Goal: Task Accomplishment & Management: Complete application form

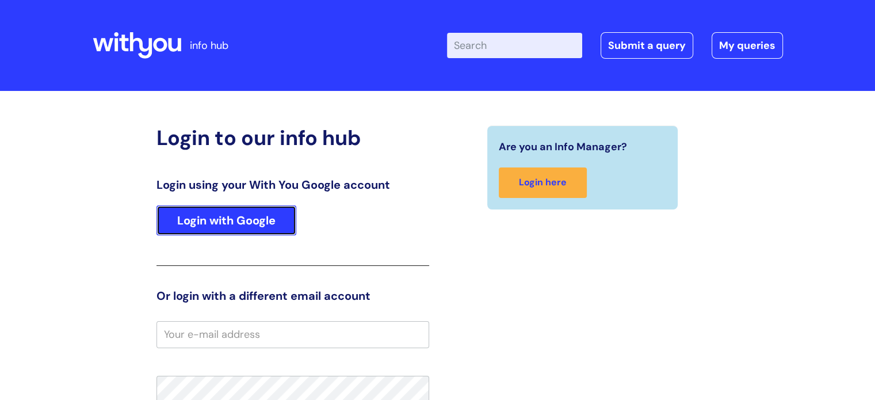
click at [207, 224] on link "Login with Google" at bounding box center [226, 220] width 140 height 30
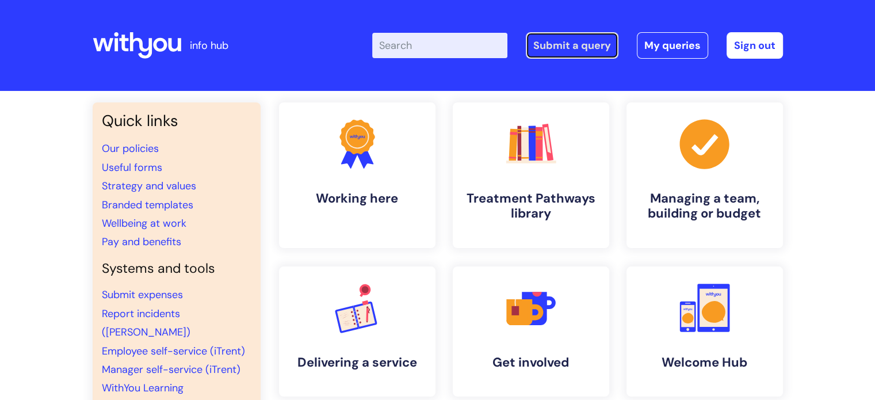
click at [564, 41] on link "Submit a query" at bounding box center [572, 45] width 93 height 26
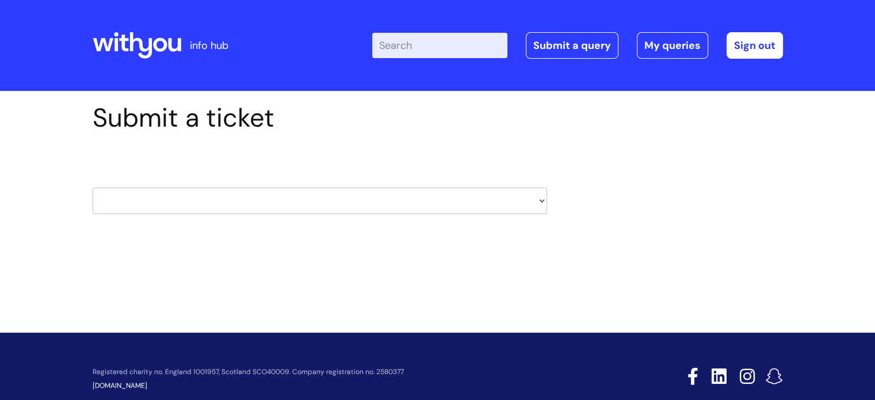
click at [436, 205] on select "HR / People IT and Support Clinical Drug Alerts Finance Accounts Data Support T…" at bounding box center [320, 201] width 455 height 26
select select "it_and_support"
click at [93, 188] on select "HR / People IT and Support Clinical Drug Alerts Finance Accounts Data Support T…" at bounding box center [320, 201] width 455 height 26
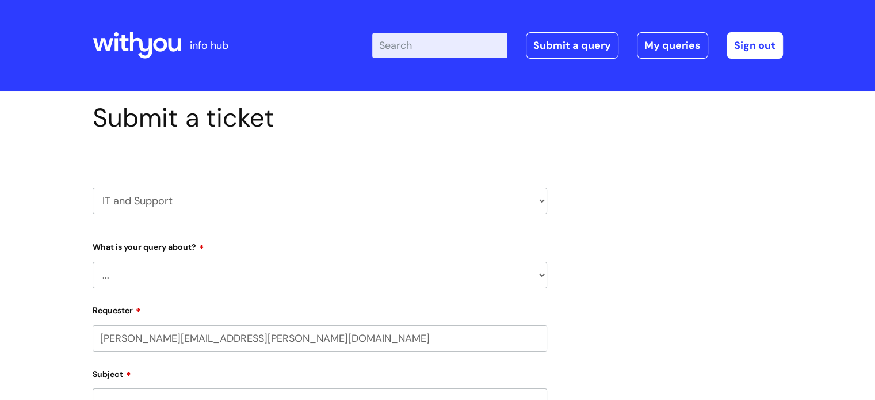
select select "80004286566"
click at [341, 280] on select "... Mobile Phone Reset & MFA Accounts, Starters and Leavers IT Hardware issue I…" at bounding box center [320, 275] width 455 height 26
select select "System/software"
click at [93, 262] on select "... Mobile Phone Reset & MFA Accounts, Starters and Leavers IT Hardware issue I…" at bounding box center [320, 275] width 455 height 26
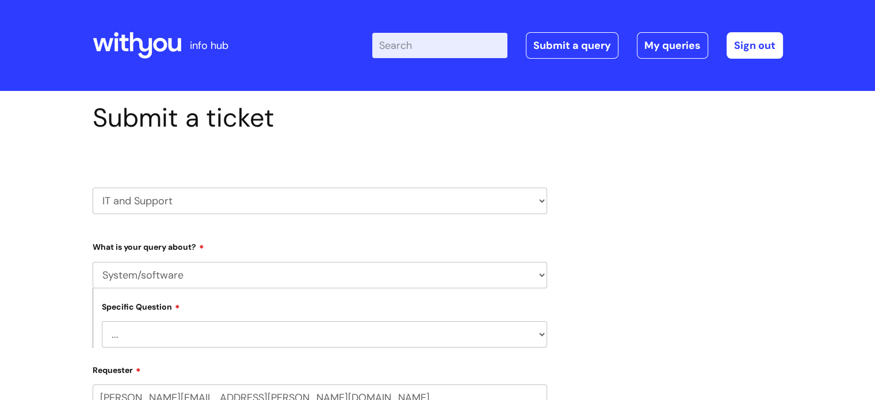
click at [264, 330] on select "... Halo PCMIS Iaptus NHS Email CJSM Email Mitel Another System Google (Workspa…" at bounding box center [324, 334] width 445 height 26
select select "Another System"
click at [102, 321] on select "... Halo PCMIS Iaptus NHS Email CJSM Email Mitel Another System Google (Workspa…" at bounding box center [324, 334] width 445 height 26
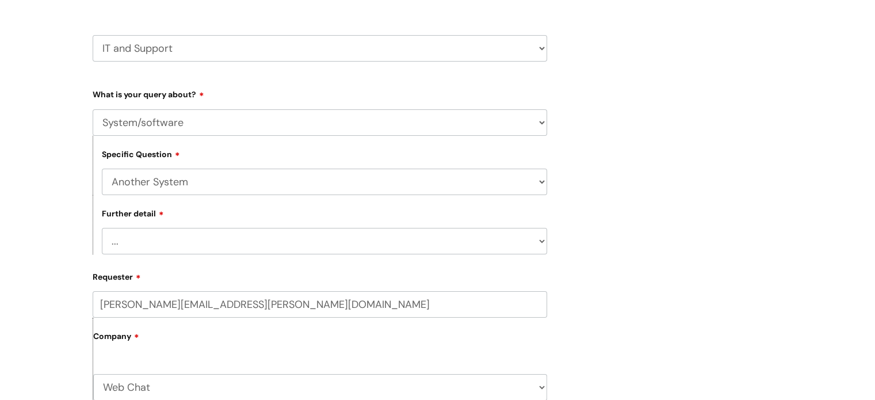
scroll to position [173, 0]
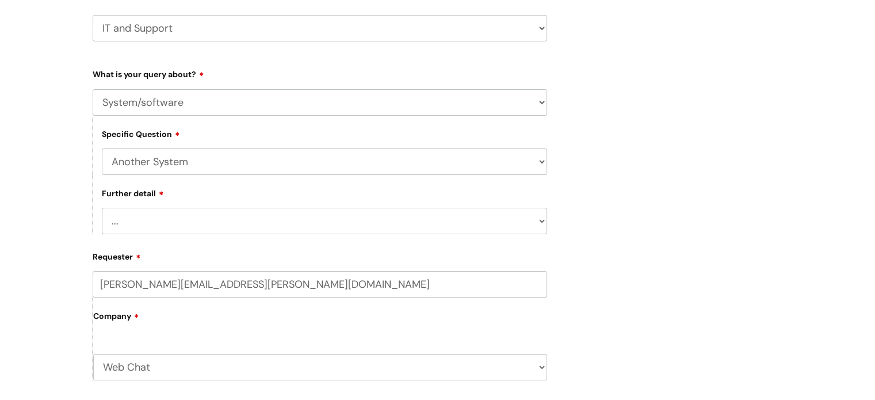
click at [218, 219] on select "... I’ve got a login issue Something else" at bounding box center [324, 221] width 445 height 26
select select "I’ve got a login issue"
click at [102, 208] on select "... I’ve got a login issue Something else" at bounding box center [324, 221] width 445 height 26
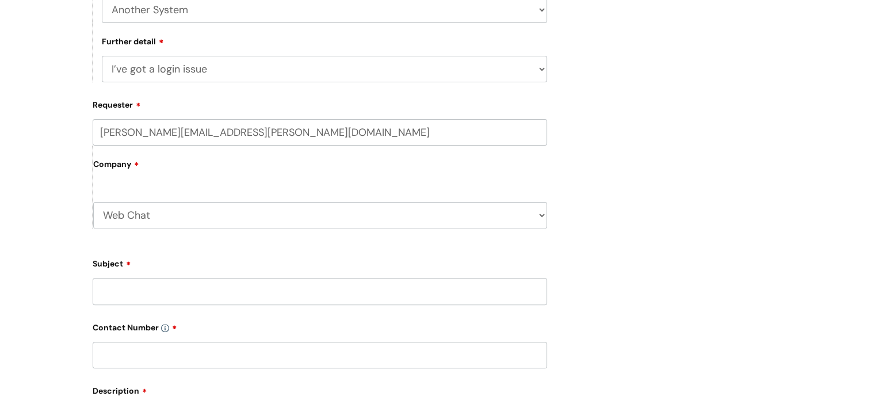
scroll to position [345, 0]
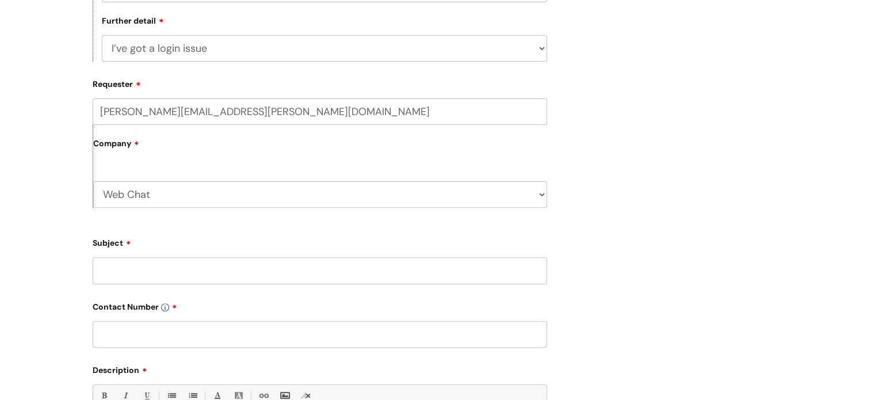
click at [178, 277] on input "Subject" at bounding box center [320, 270] width 455 height 26
type input "System download"
click at [148, 324] on input "text" at bounding box center [320, 334] width 455 height 26
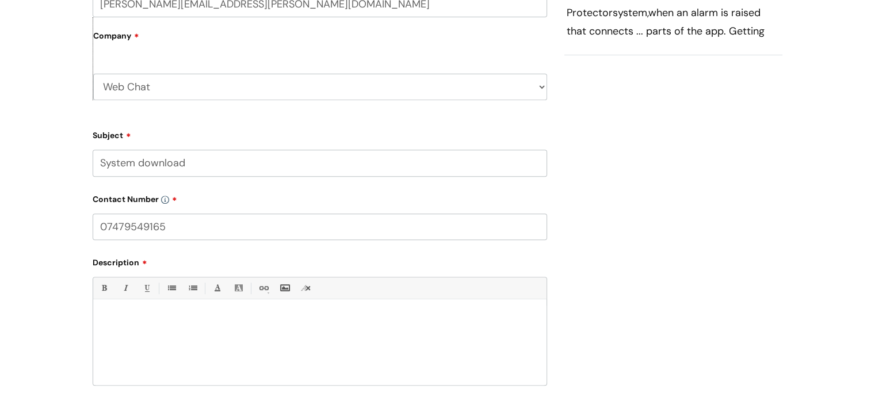
scroll to position [460, 0]
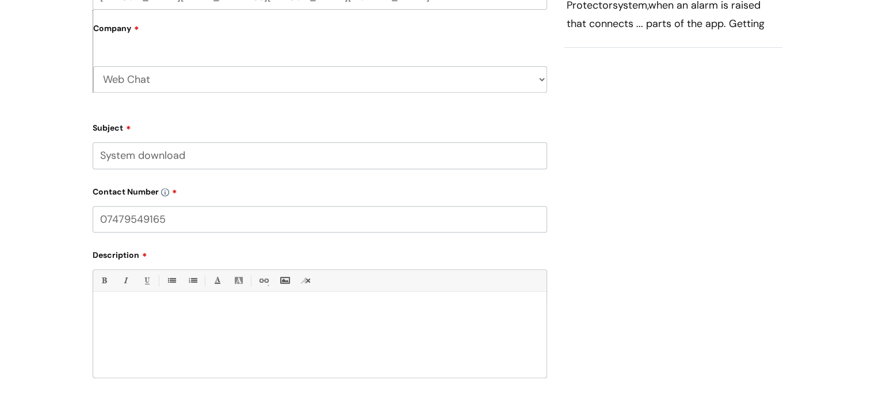
type input "07479549165"
click at [141, 318] on div at bounding box center [319, 337] width 453 height 79
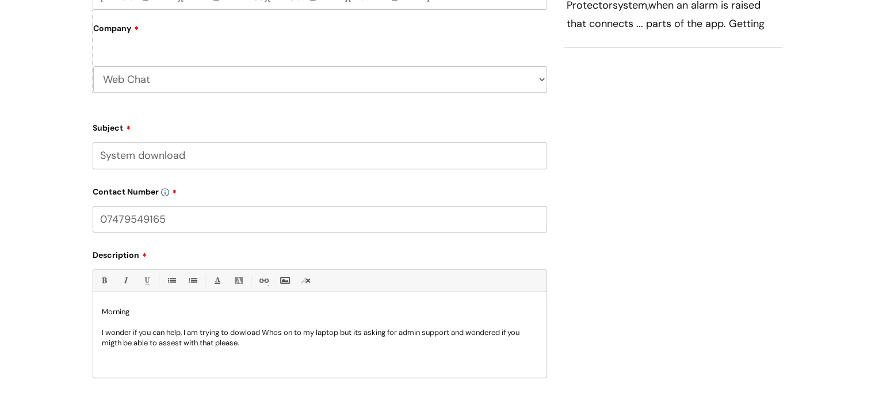
click at [279, 348] on p "I wonder if you can help, I am trying to dowload Whos on to my laptop but its a…" at bounding box center [320, 337] width 436 height 21
click at [241, 346] on p "I wonder if you can help, I am trying to dowload Whos on to my laptop but its a…" at bounding box center [320, 337] width 436 height 21
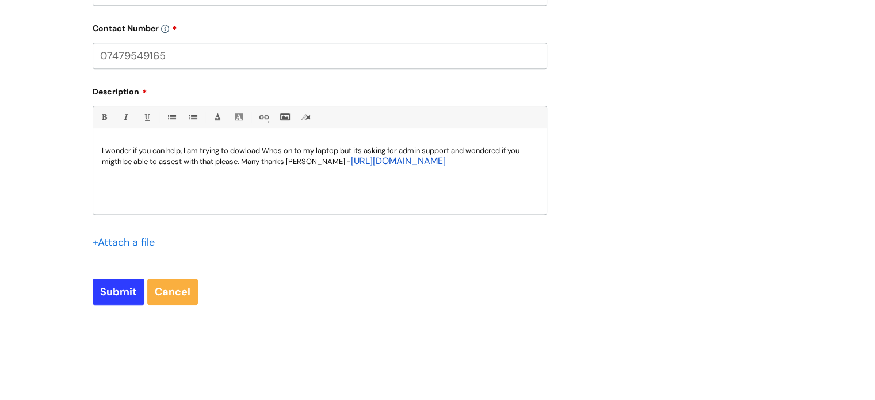
scroll to position [633, 0]
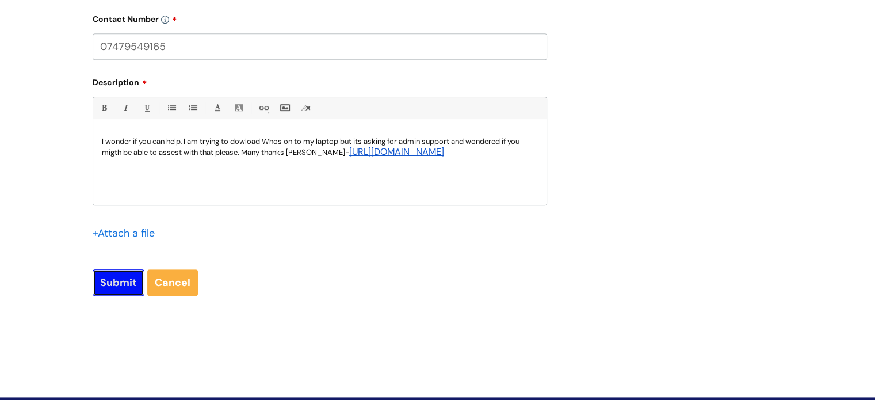
click at [110, 285] on input "Submit" at bounding box center [119, 282] width 52 height 26
type input "Please Wait..."
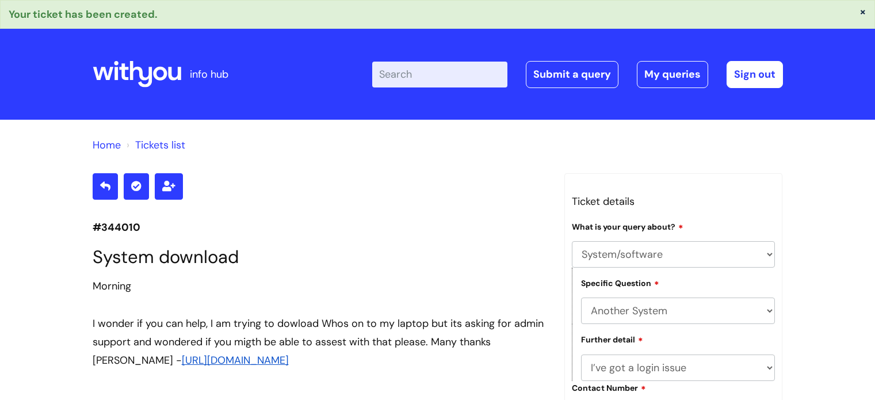
select select "System/software"
select select "Another System"
select select "I’ve got a login issue"
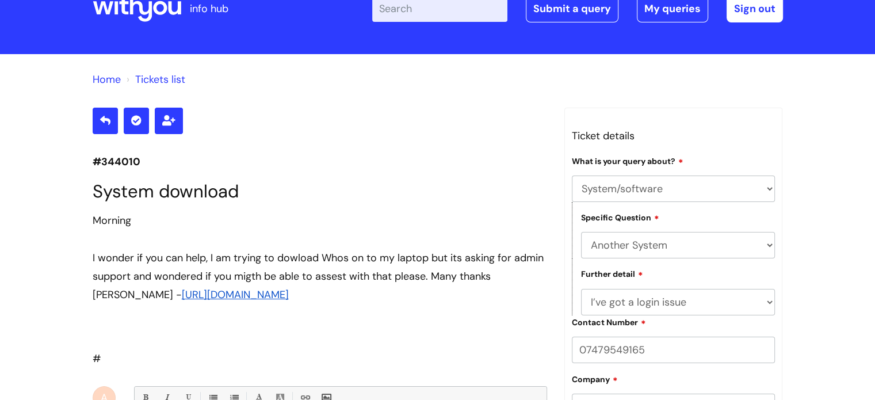
scroll to position [63, 0]
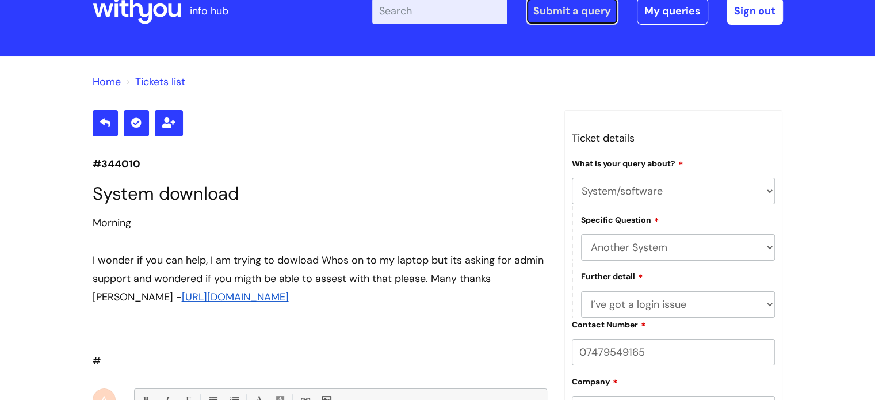
click at [544, 10] on link "Submit a query" at bounding box center [572, 11] width 93 height 26
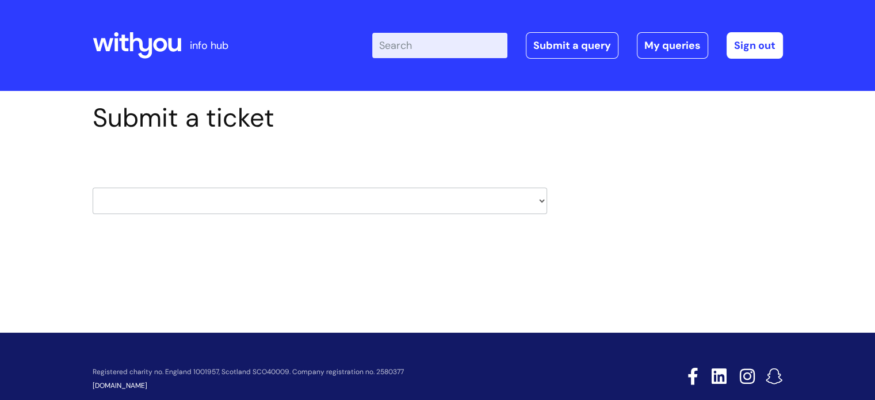
click at [430, 197] on select "HR / People IT and Support Clinical Drug Alerts Finance Accounts Data Support T…" at bounding box center [320, 201] width 455 height 26
select select "it_and_support"
click at [93, 188] on select "HR / People IT and Support Clinical Drug Alerts Finance Accounts Data Support T…" at bounding box center [320, 201] width 455 height 26
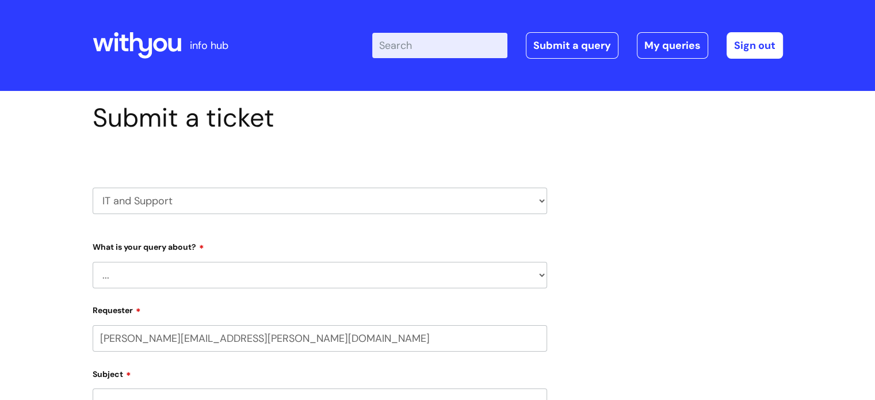
select select "80004286566"
click at [194, 267] on select "... Mobile Phone Reset & MFA Accounts, Starters and Leavers IT Hardware issue I…" at bounding box center [320, 275] width 455 height 26
select select "Something Else"
click at [93, 262] on select "... Mobile Phone Reset & MFA Accounts, Starters and Leavers IT Hardware issue I…" at bounding box center [320, 275] width 455 height 26
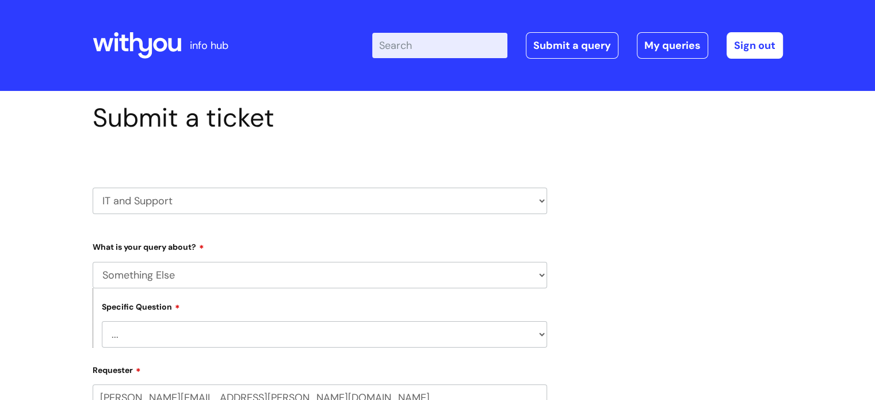
click at [162, 327] on select "... My problem is not listed" at bounding box center [324, 334] width 445 height 26
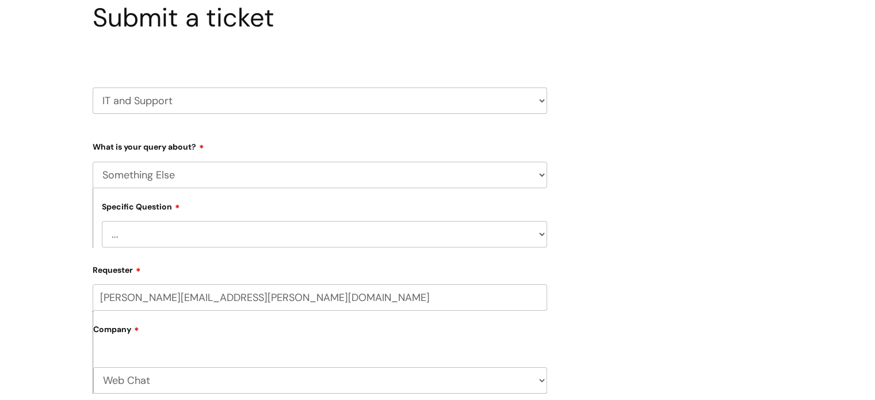
scroll to position [115, 0]
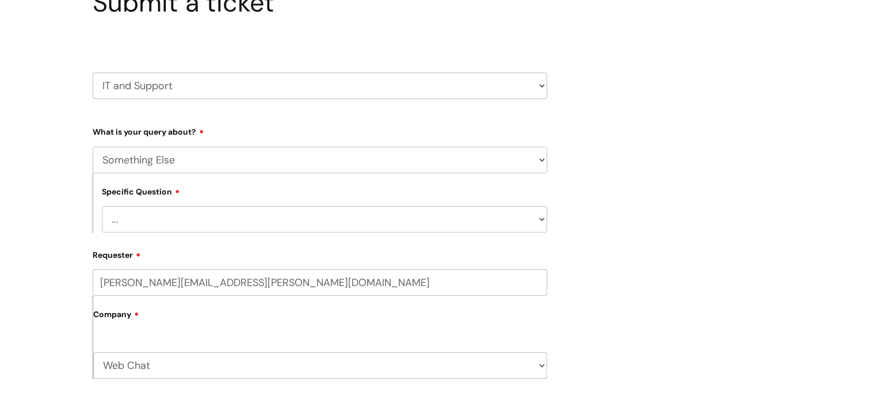
click at [139, 218] on select "... My problem is not listed" at bounding box center [324, 219] width 445 height 26
click at [211, 181] on div "Specific Question ... My problem is not listed" at bounding box center [320, 202] width 455 height 59
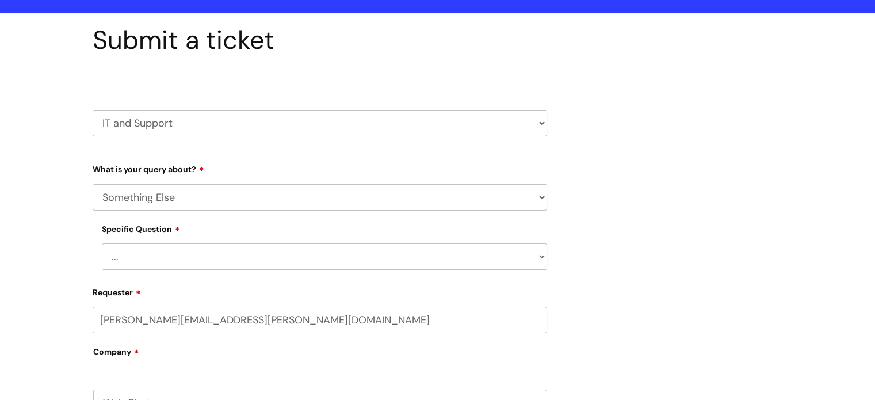
scroll to position [58, 0]
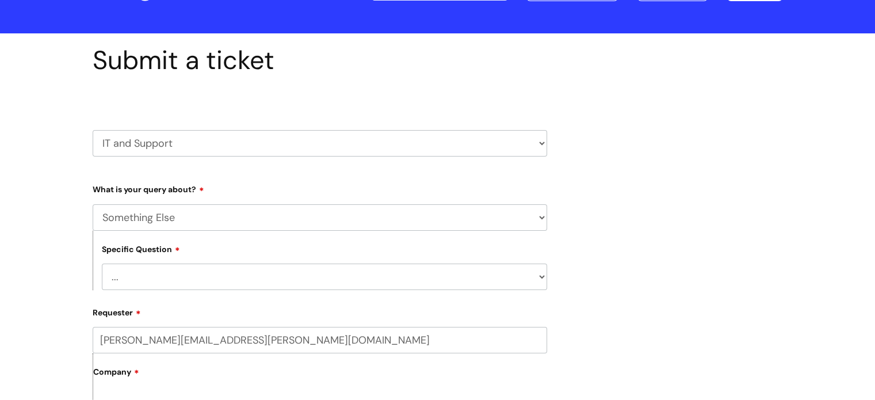
click at [534, 221] on select "... Mobile Phone Reset & MFA Accounts, Starters and Leavers IT Hardware issue I…" at bounding box center [320, 217] width 455 height 26
click at [93, 204] on select "... Mobile Phone Reset & MFA Accounts, Starters and Leavers IT Hardware issue I…" at bounding box center [320, 217] width 455 height 26
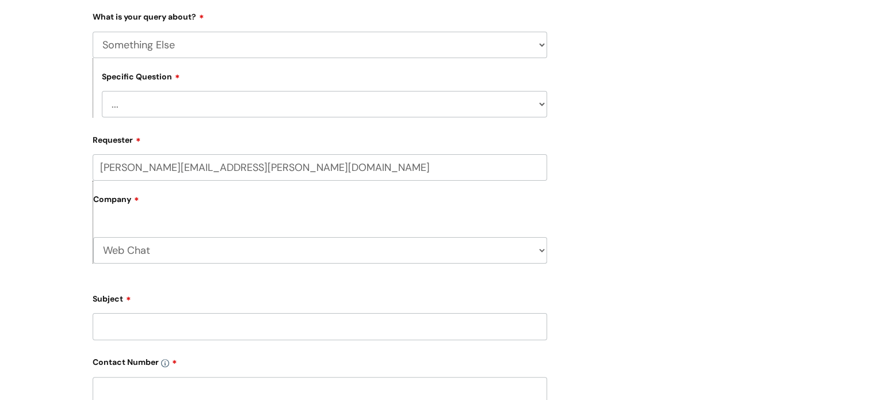
scroll to position [288, 0]
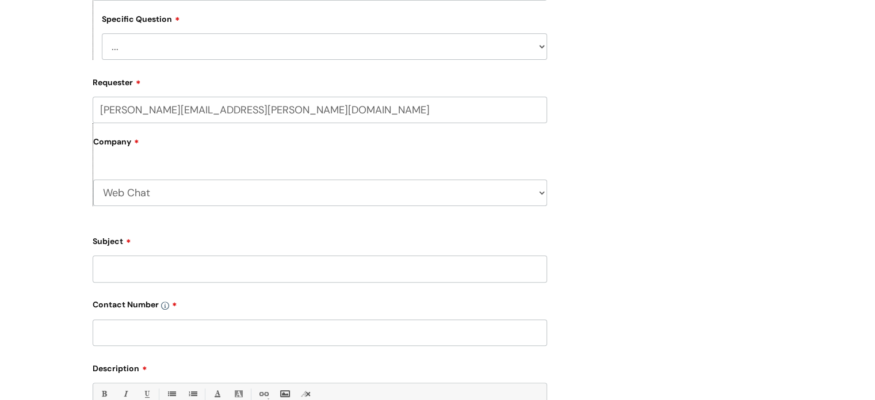
click at [190, 270] on input "Subject" at bounding box center [320, 268] width 455 height 26
type input "Request for a new laptop please"
click at [143, 334] on input "text" at bounding box center [320, 332] width 455 height 26
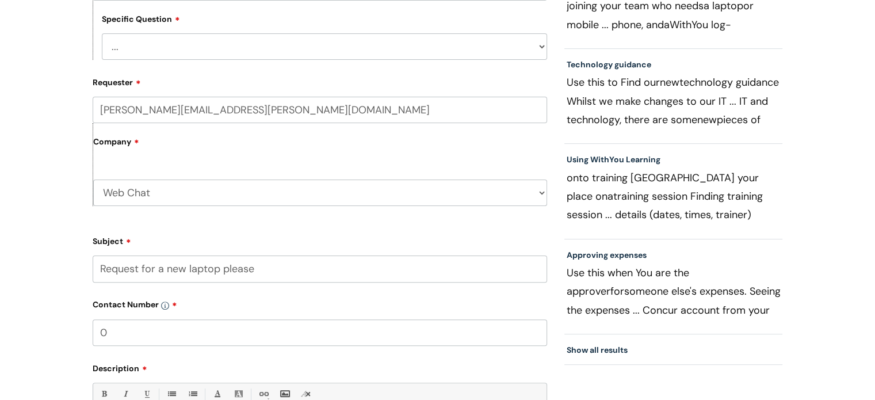
click at [143, 334] on input "0" at bounding box center [320, 332] width 455 height 26
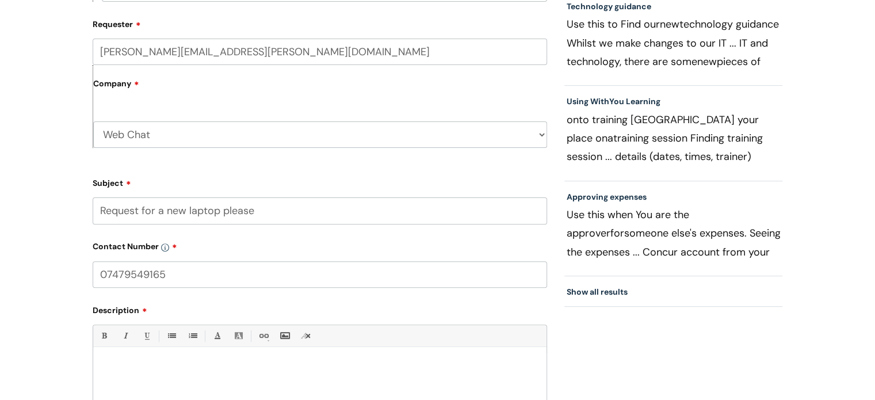
scroll to position [460, 0]
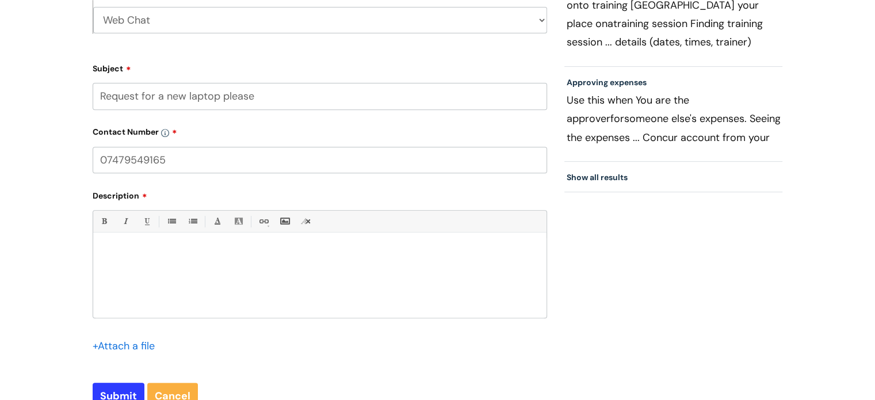
type input "07479549165"
click at [123, 265] on div at bounding box center [319, 277] width 453 height 79
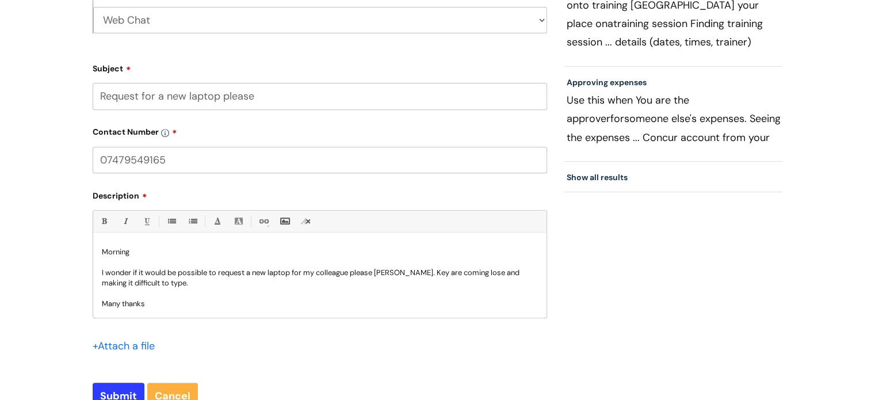
scroll to position [1, 0]
click at [120, 390] on input "Submit" at bounding box center [119, 396] width 52 height 26
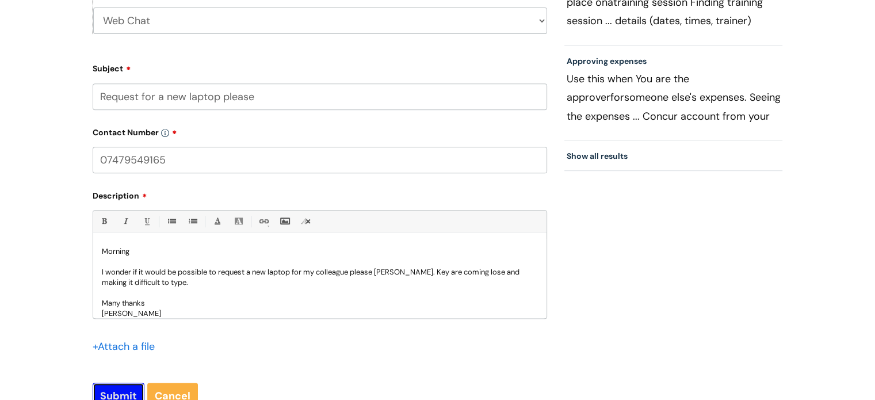
click at [115, 390] on input "Submit" at bounding box center [119, 396] width 52 height 26
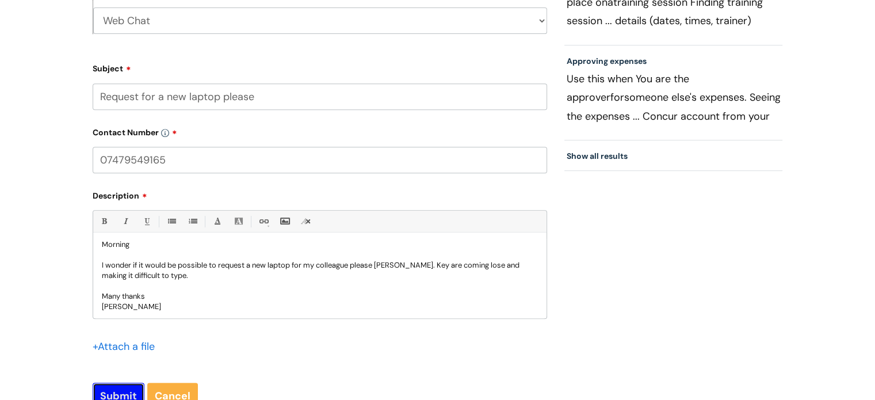
scroll to position [10, 0]
click at [111, 394] on input "Submit" at bounding box center [119, 396] width 52 height 26
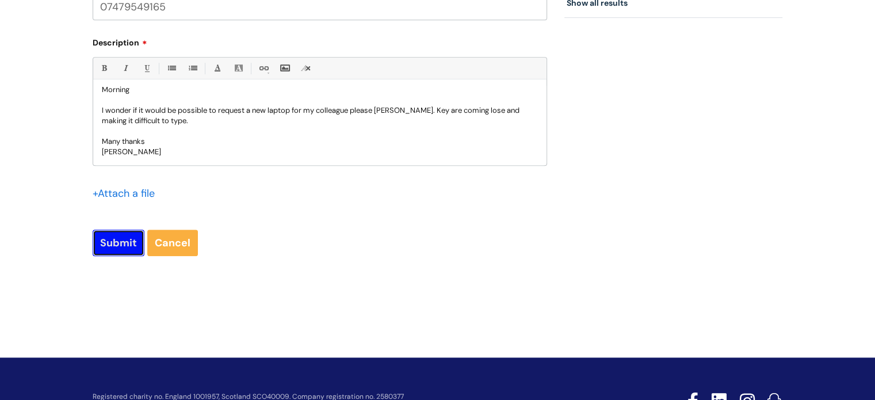
scroll to position [654, 0]
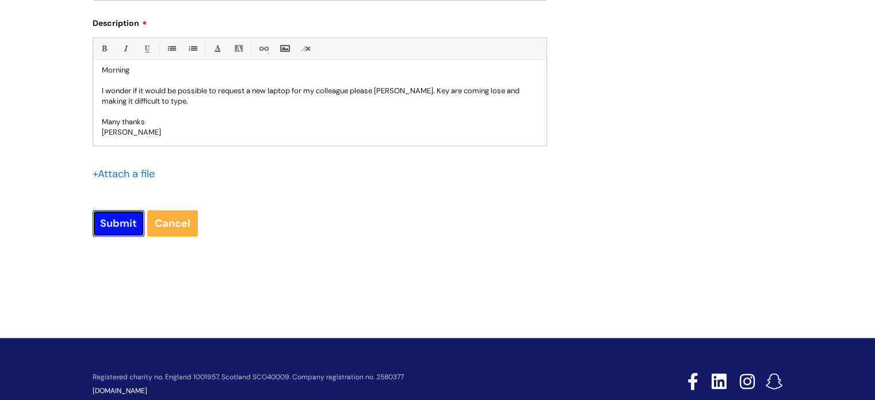
click at [114, 220] on input "Submit" at bounding box center [119, 223] width 52 height 26
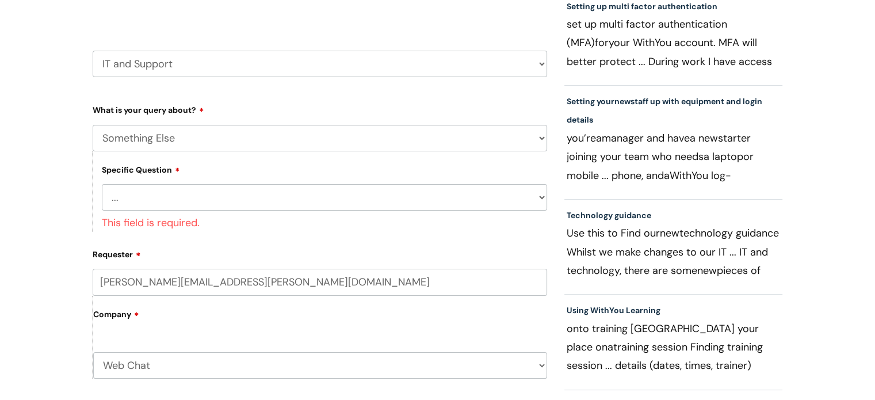
scroll to position [136, 0]
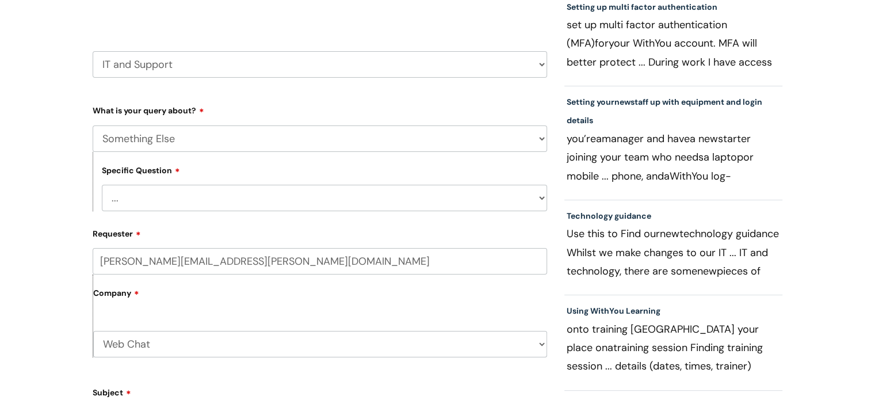
click at [159, 201] on select "... My problem is not listed" at bounding box center [324, 198] width 445 height 26
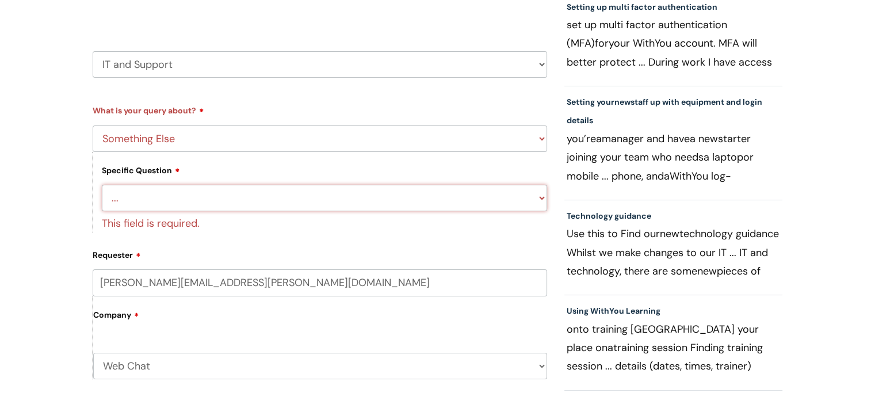
select select "My problem is not listed"
click at [102, 185] on select "... My problem is not listed" at bounding box center [324, 198] width 445 height 26
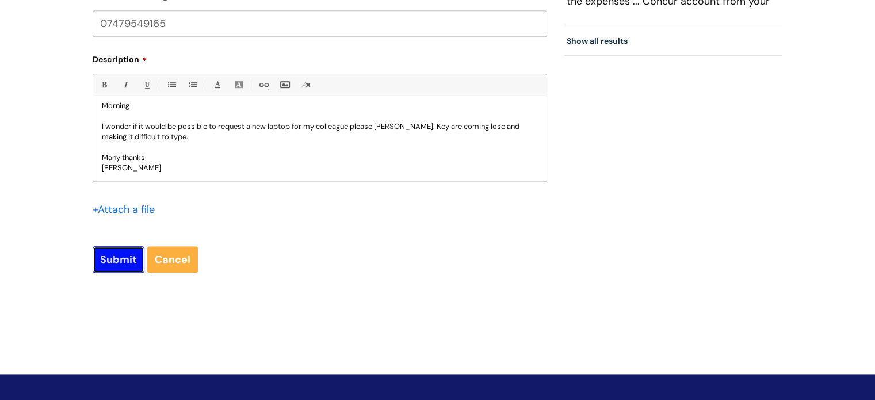
scroll to position [575, 0]
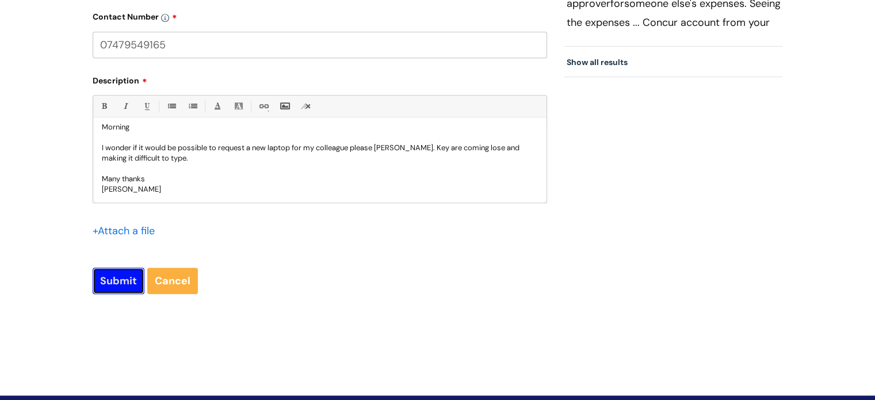
click at [113, 287] on input "Submit" at bounding box center [119, 281] width 52 height 26
type input "Please Wait..."
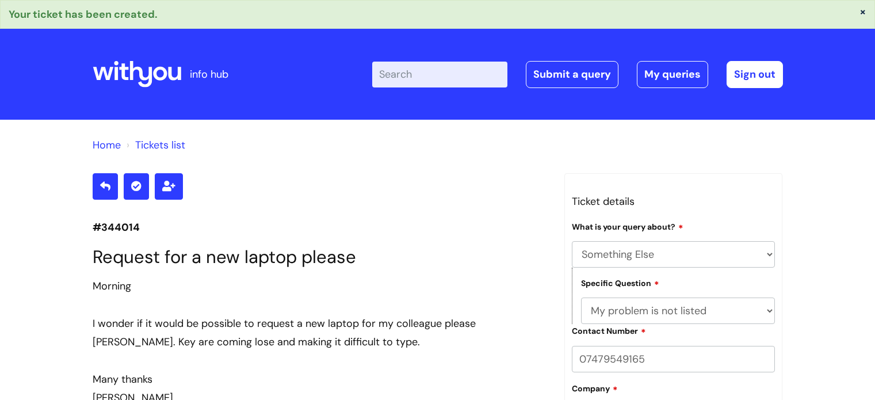
select select "Something Else"
select select "My problem is not listed"
